Goal: Task Accomplishment & Management: Use online tool/utility

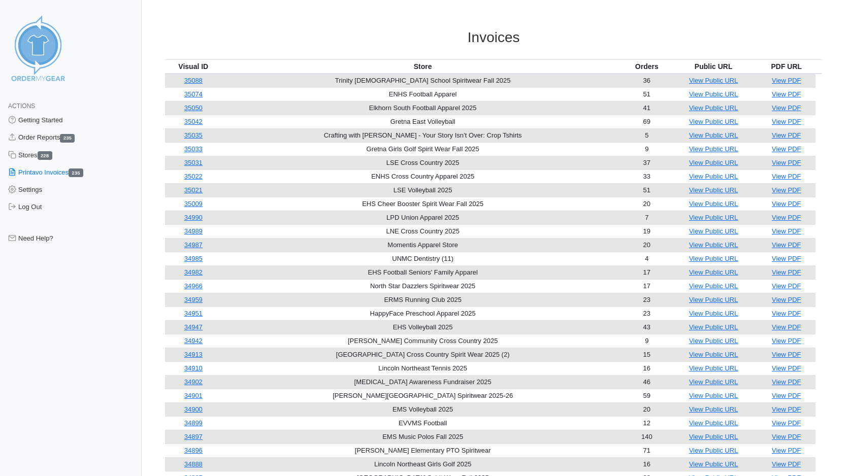
scroll to position [5, 0]
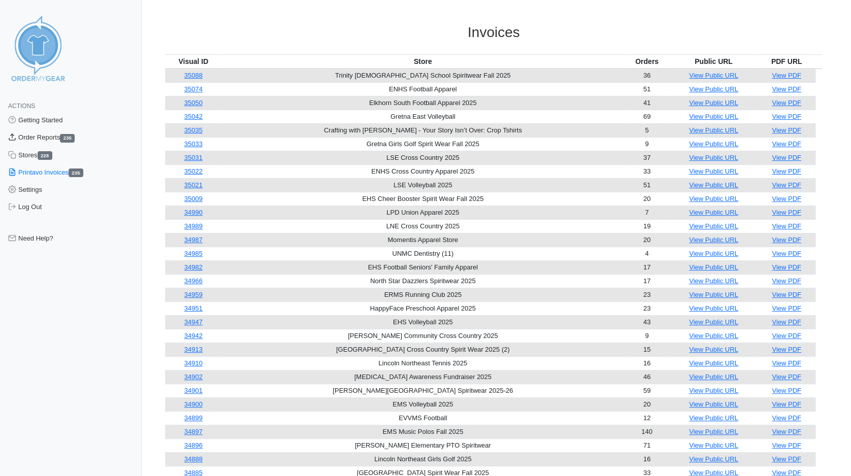
click at [30, 139] on link "Order Reports 235" at bounding box center [71, 137] width 142 height 17
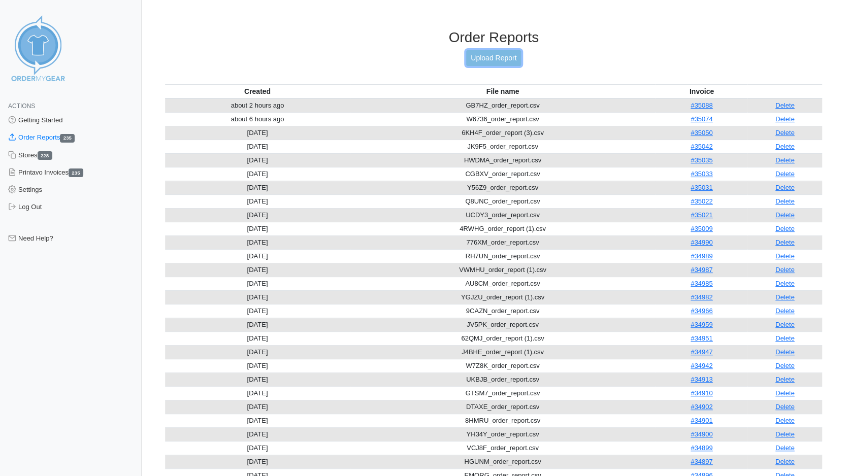
click at [498, 55] on link "Upload Report" at bounding box center [493, 58] width 55 height 16
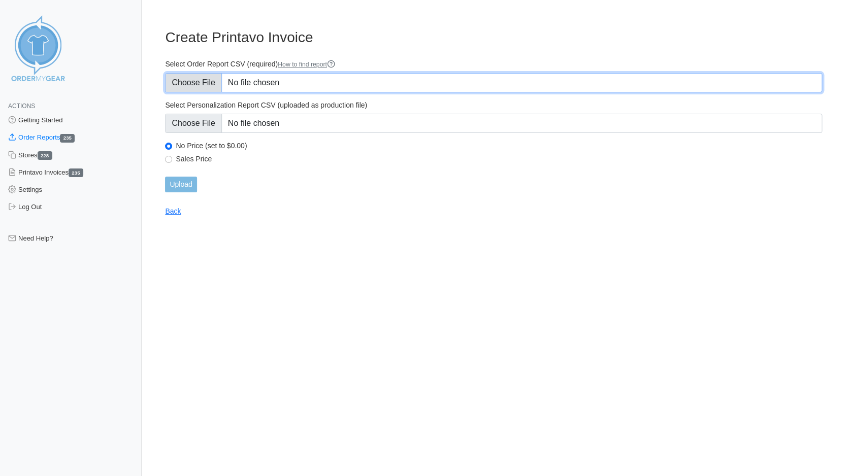
click at [194, 83] on input "Select Order Report CSV (required) How to find report" at bounding box center [493, 82] width 657 height 19
type input "C:\fakepath\F7NDJ_order_report.csv"
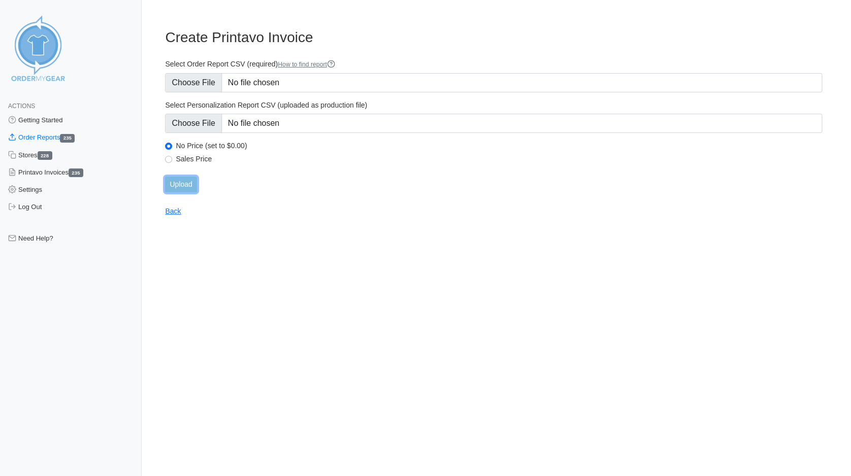
click at [180, 181] on input "Upload" at bounding box center [180, 185] width 31 height 16
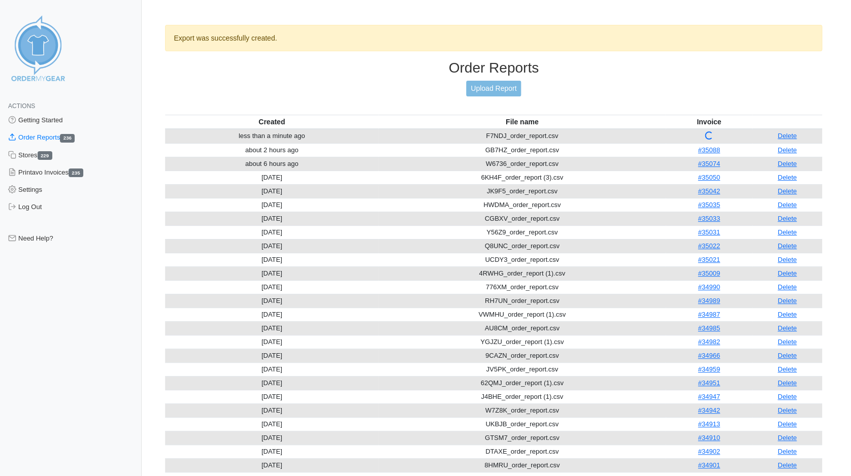
scroll to position [6, 0]
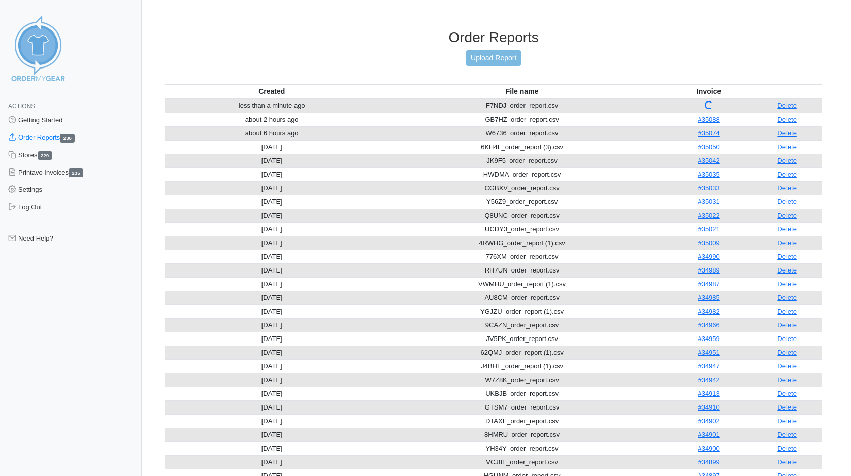
scroll to position [6, 0]
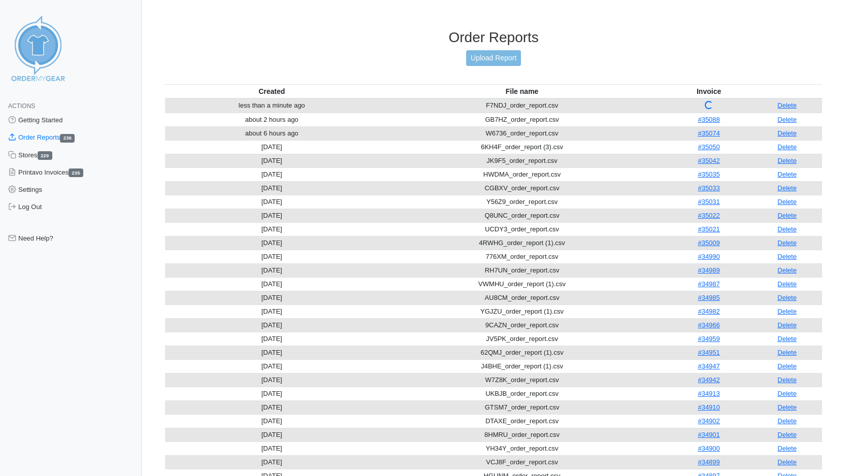
scroll to position [6, 0]
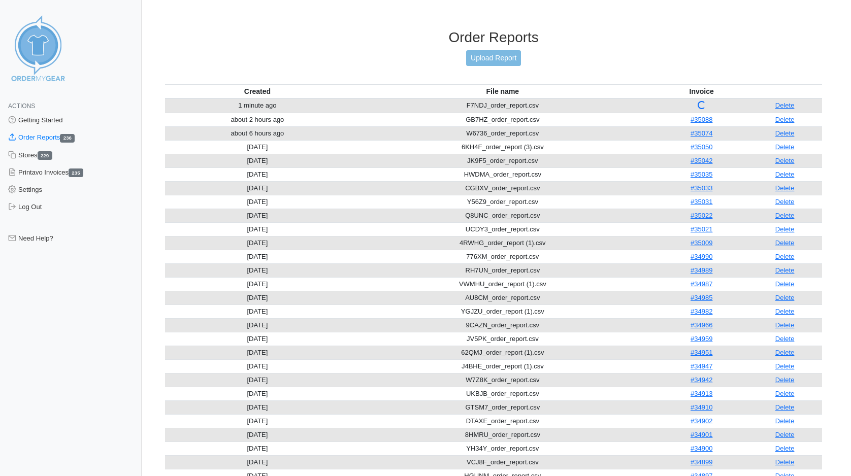
scroll to position [6, 0]
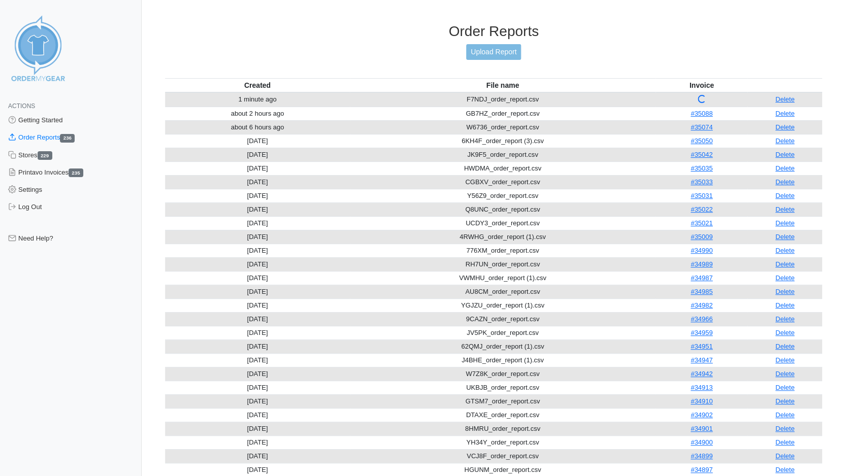
scroll to position [6, 0]
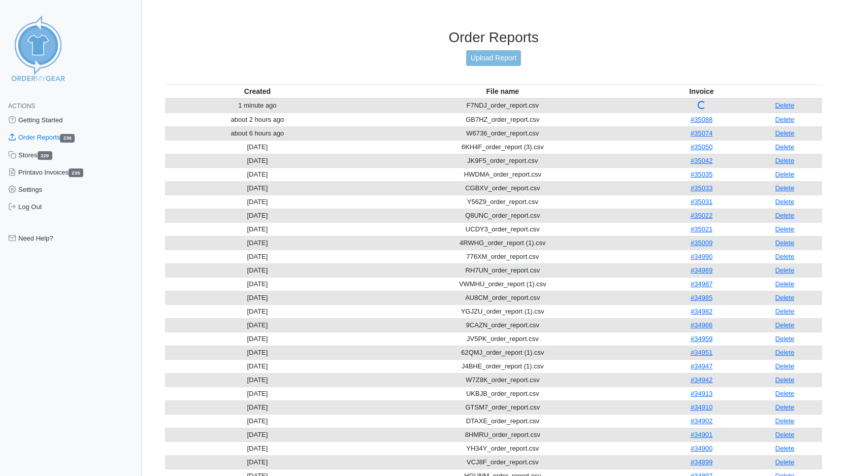
scroll to position [6, 0]
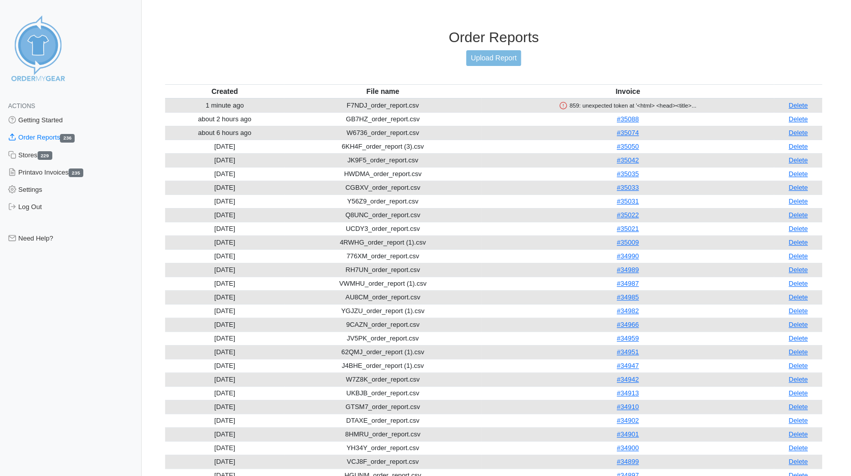
click at [587, 101] on div "859: unexpected token at '<html> <head><title>..." at bounding box center [627, 105] width 288 height 9
click at [800, 102] on link "Delete" at bounding box center [798, 106] width 19 height 8
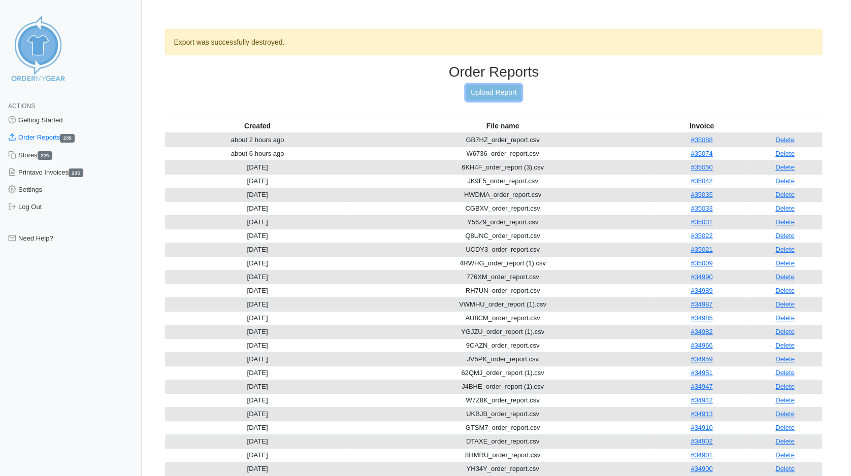
click at [494, 91] on link "Upload Report" at bounding box center [493, 93] width 55 height 16
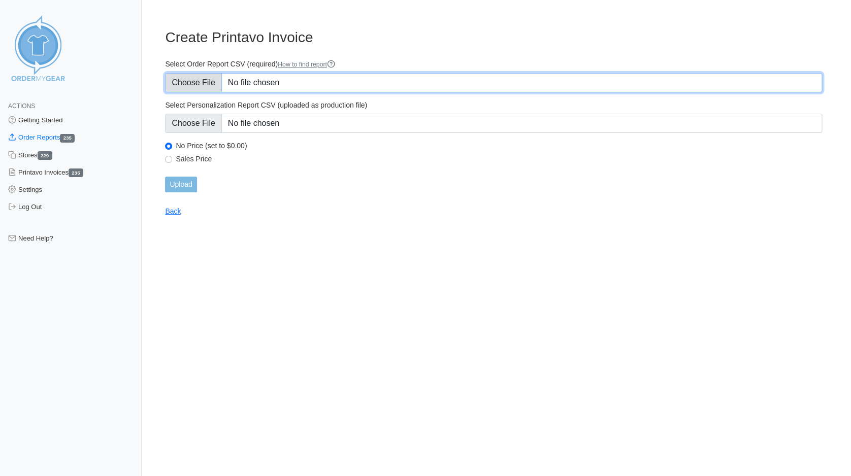
click at [197, 89] on input "Select Order Report CSV (required) How to find report" at bounding box center [493, 82] width 657 height 19
type input "C:\fakepath\F7NDJ_order_report.csv"
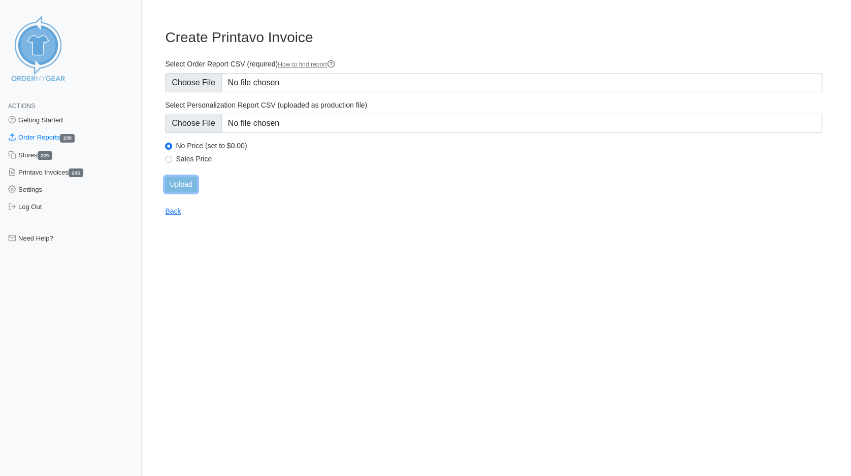
click at [177, 184] on input "Upload" at bounding box center [180, 185] width 31 height 16
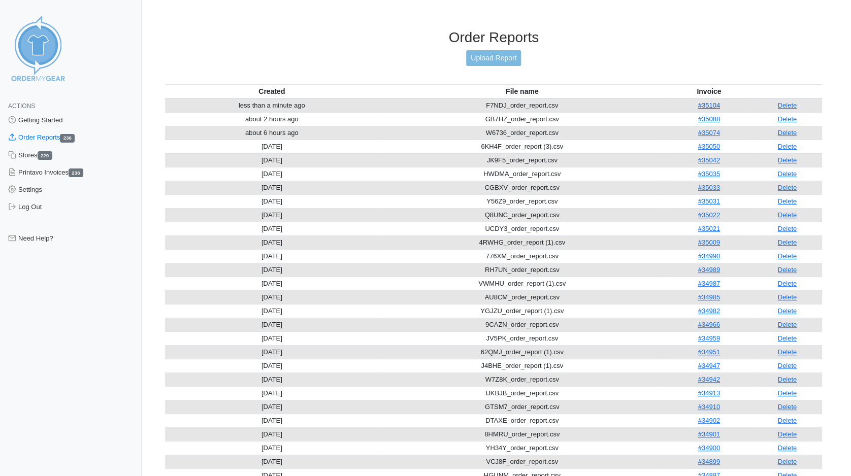
click at [709, 102] on link "#35104" at bounding box center [709, 106] width 22 height 8
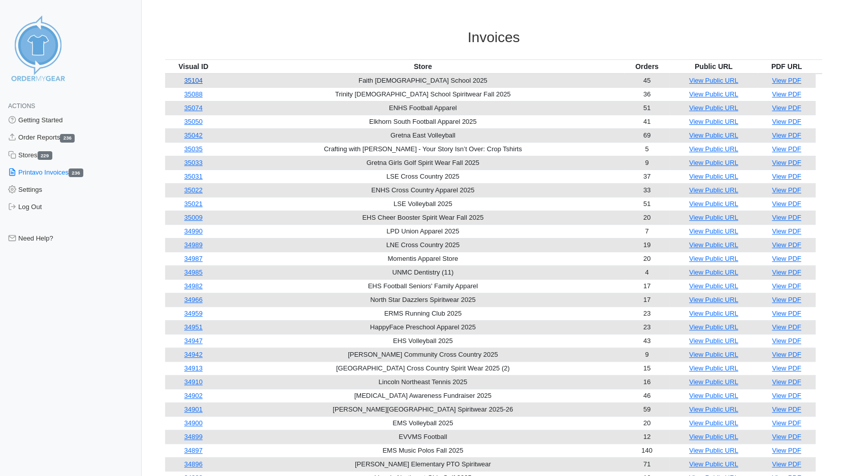
click at [193, 80] on link "35104" at bounding box center [193, 81] width 18 height 8
